Goal: Navigation & Orientation: Find specific page/section

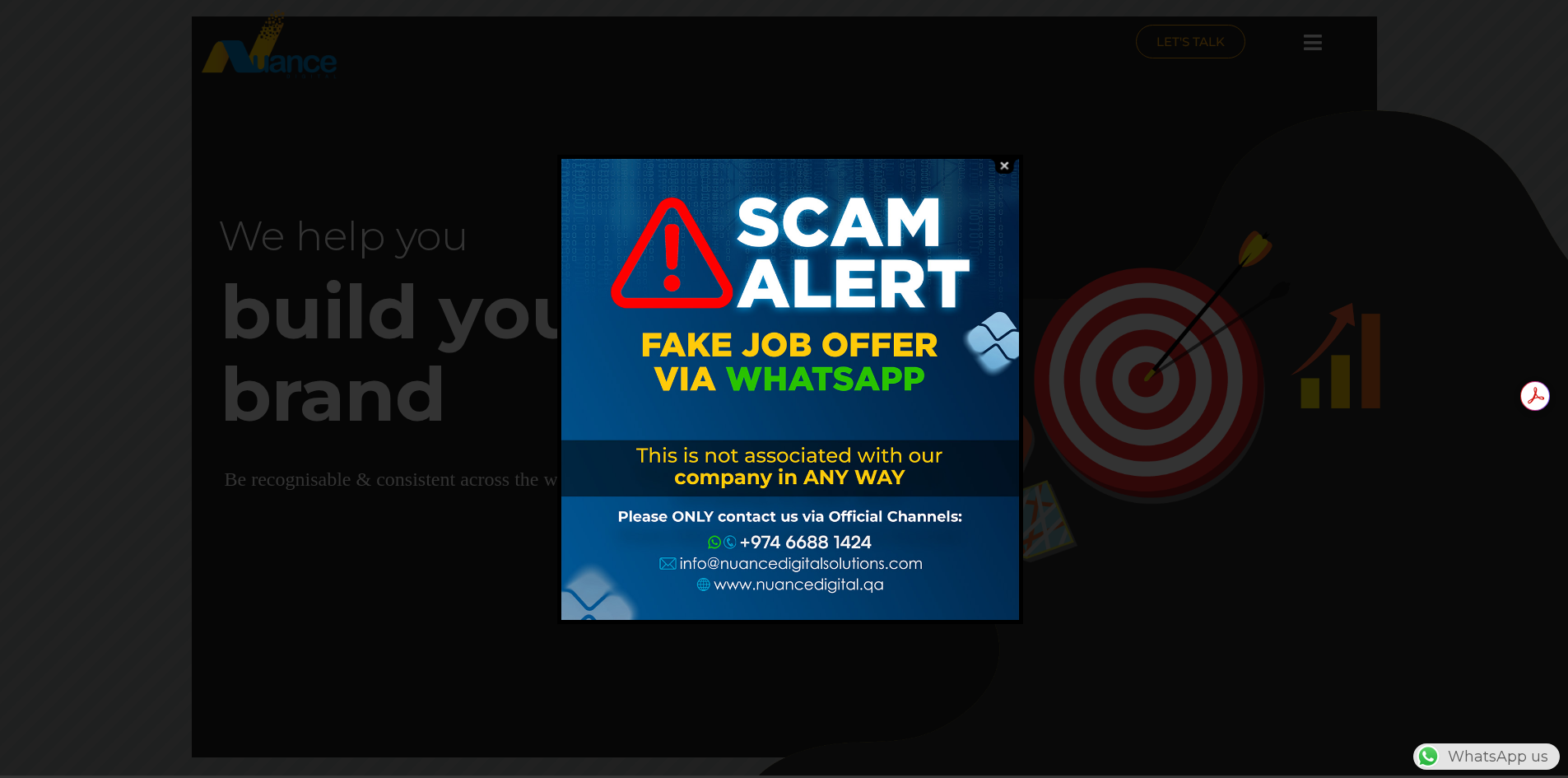
drag, startPoint x: 745, startPoint y: 219, endPoint x: 760, endPoint y: 366, distance: 147.8
click at [855, 376] on div at bounding box center [790, 389] width 458 height 461
drag, startPoint x: 616, startPoint y: 337, endPoint x: 646, endPoint y: 465, distance: 131.5
click at [652, 473] on div at bounding box center [790, 389] width 458 height 461
drag, startPoint x: 667, startPoint y: 462, endPoint x: 850, endPoint y: 515, distance: 190.5
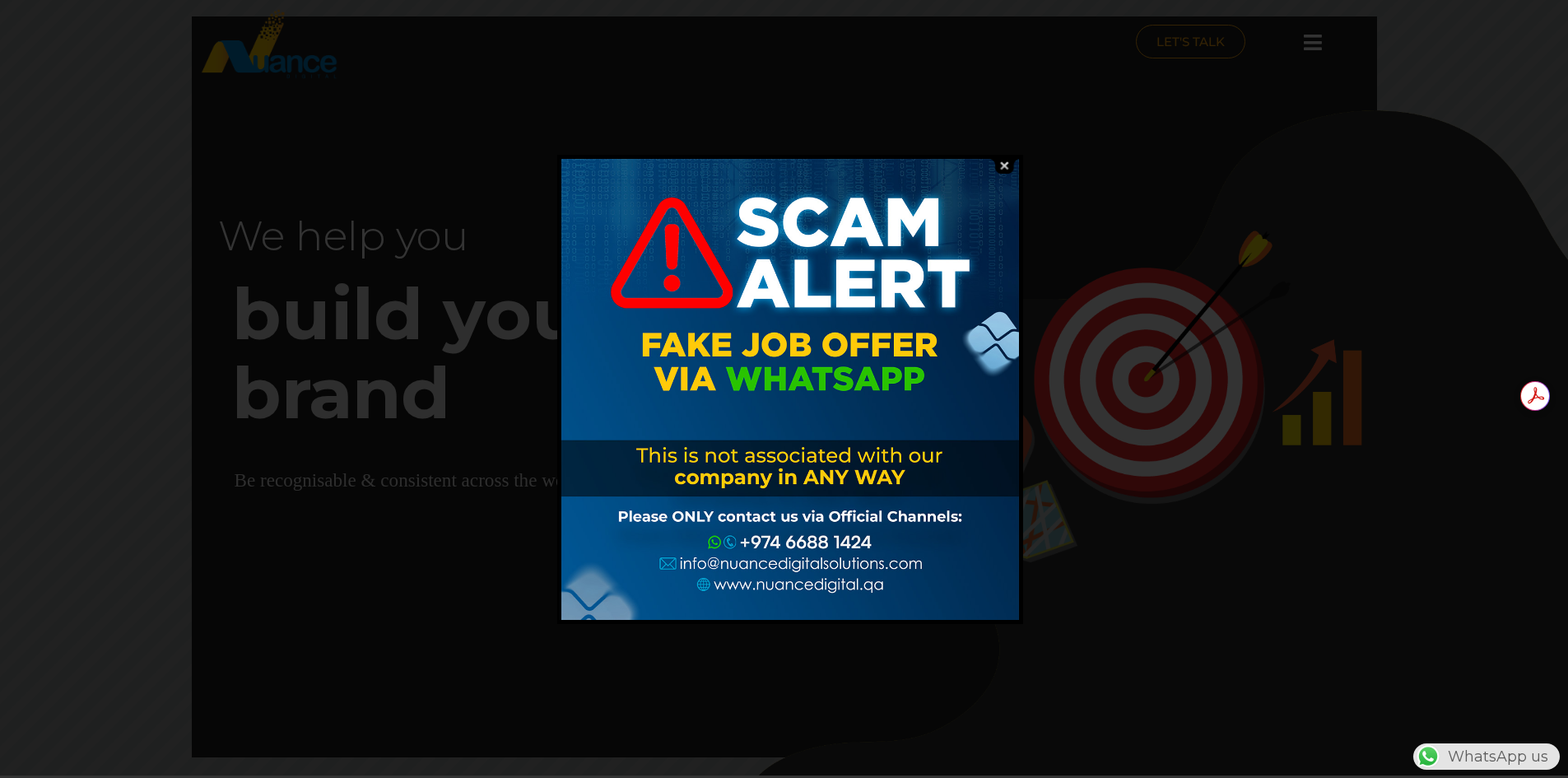
click at [931, 513] on div at bounding box center [790, 389] width 458 height 461
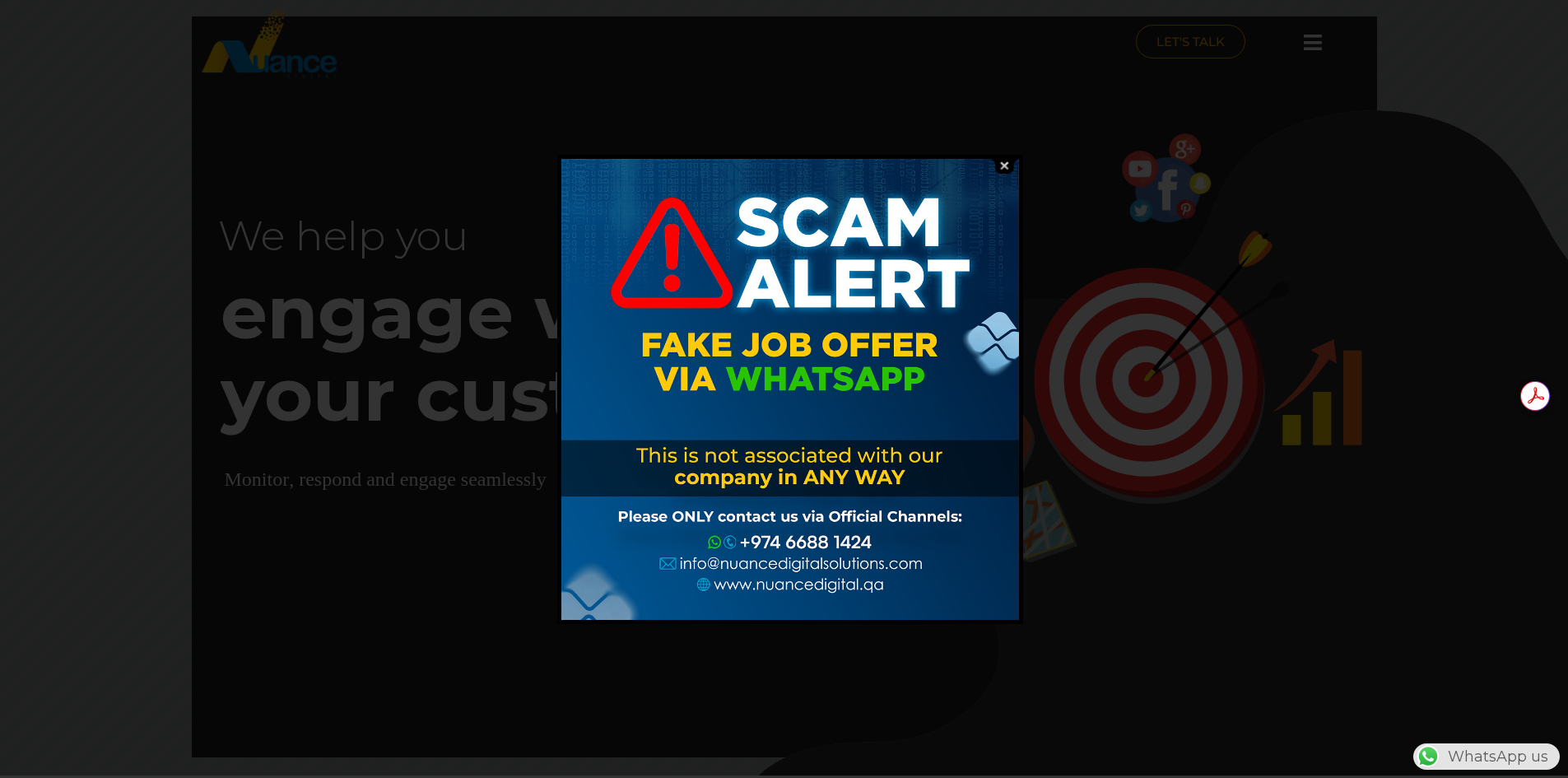
drag, startPoint x: 623, startPoint y: 518, endPoint x: 1023, endPoint y: 229, distance: 493.5
click at [915, 520] on div at bounding box center [790, 389] width 458 height 461
click at [1002, 169] on img at bounding box center [1003, 166] width 31 height 16
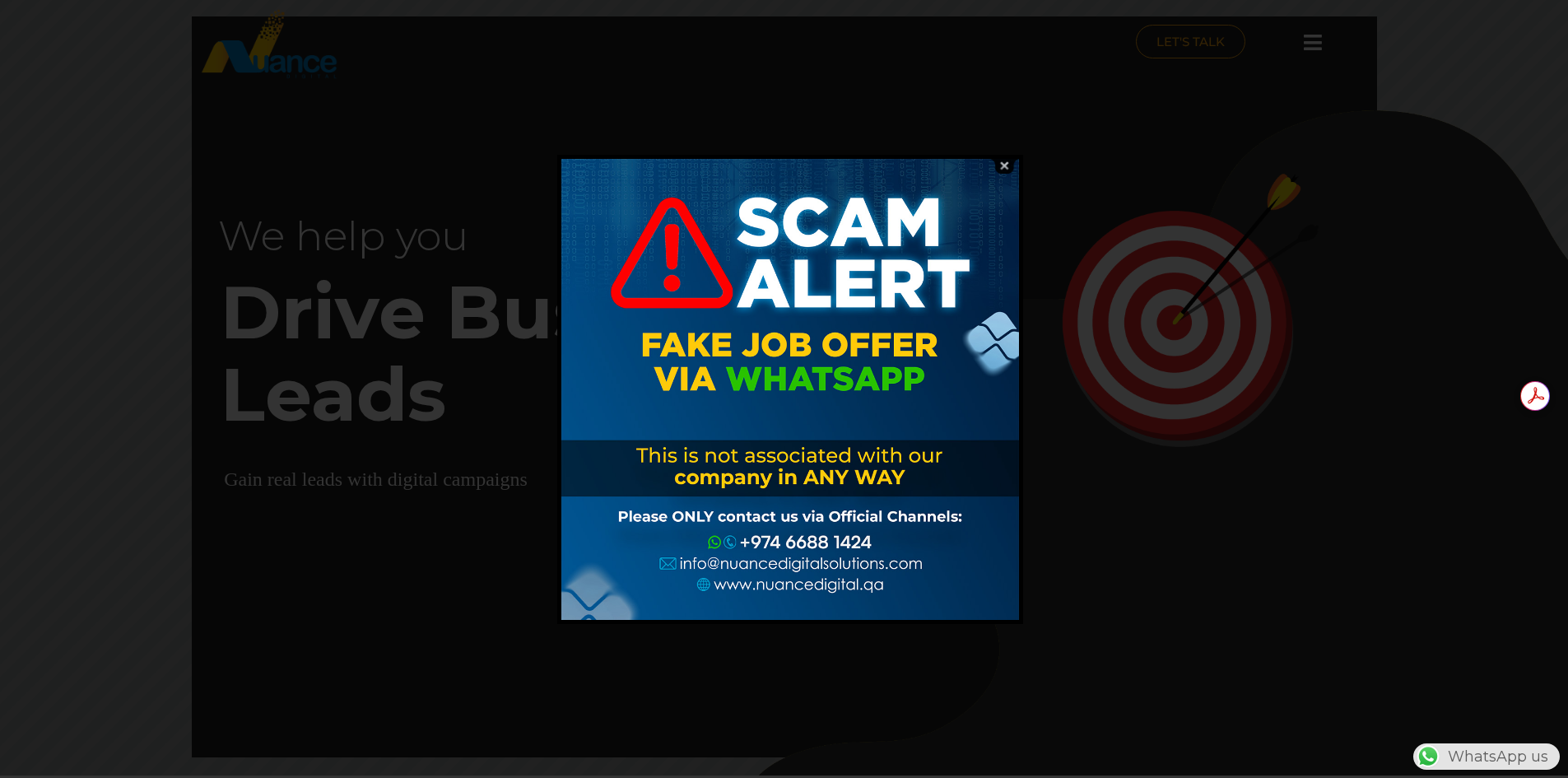
click at [1003, 169] on img at bounding box center [1003, 166] width 31 height 16
